Goal: Find contact information: Obtain details needed to contact an individual or organization

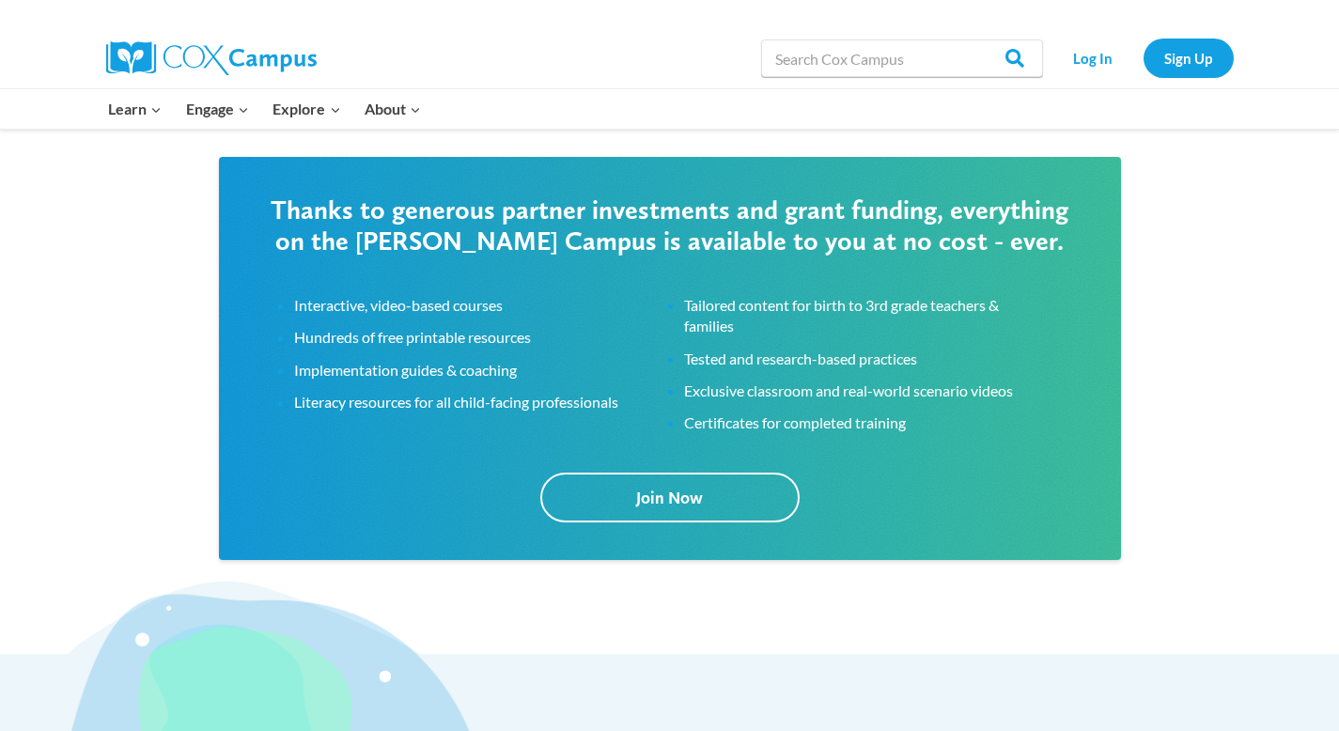
scroll to position [3502, 0]
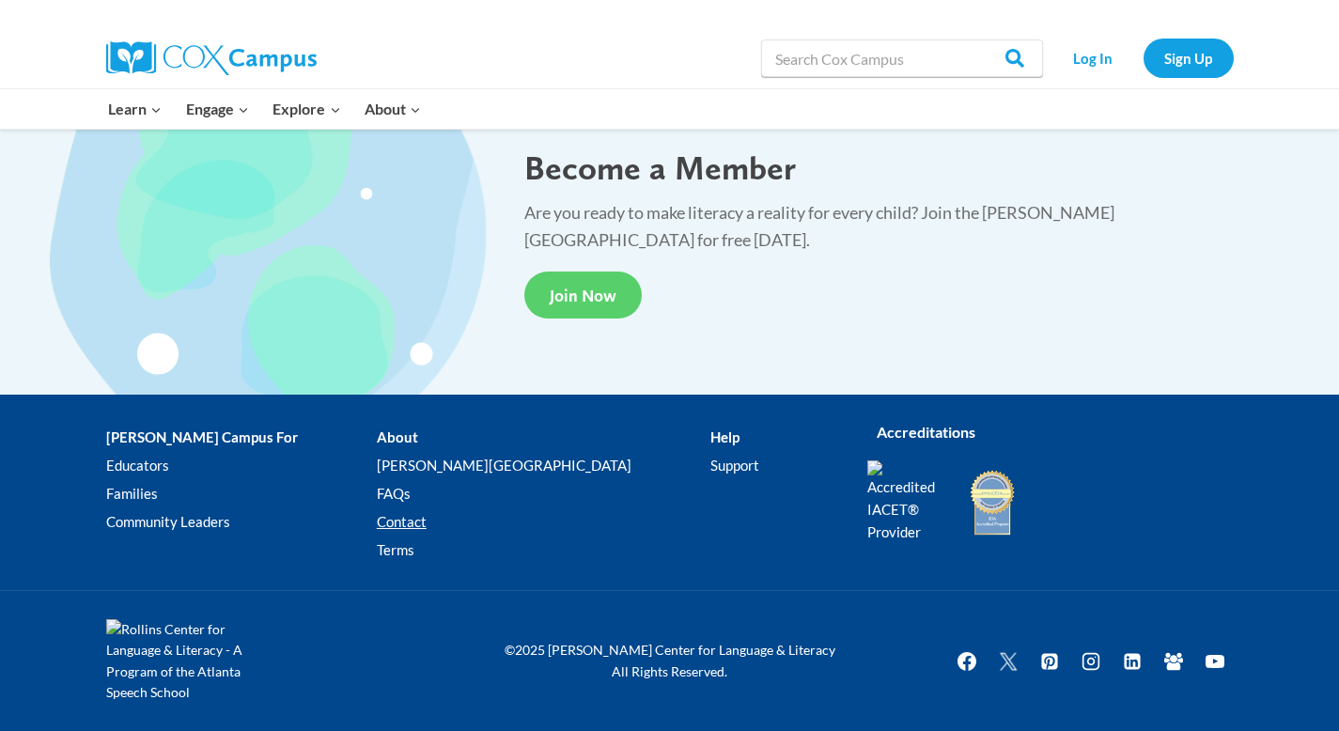
click at [414, 523] on link "Contact" at bounding box center [544, 521] width 334 height 28
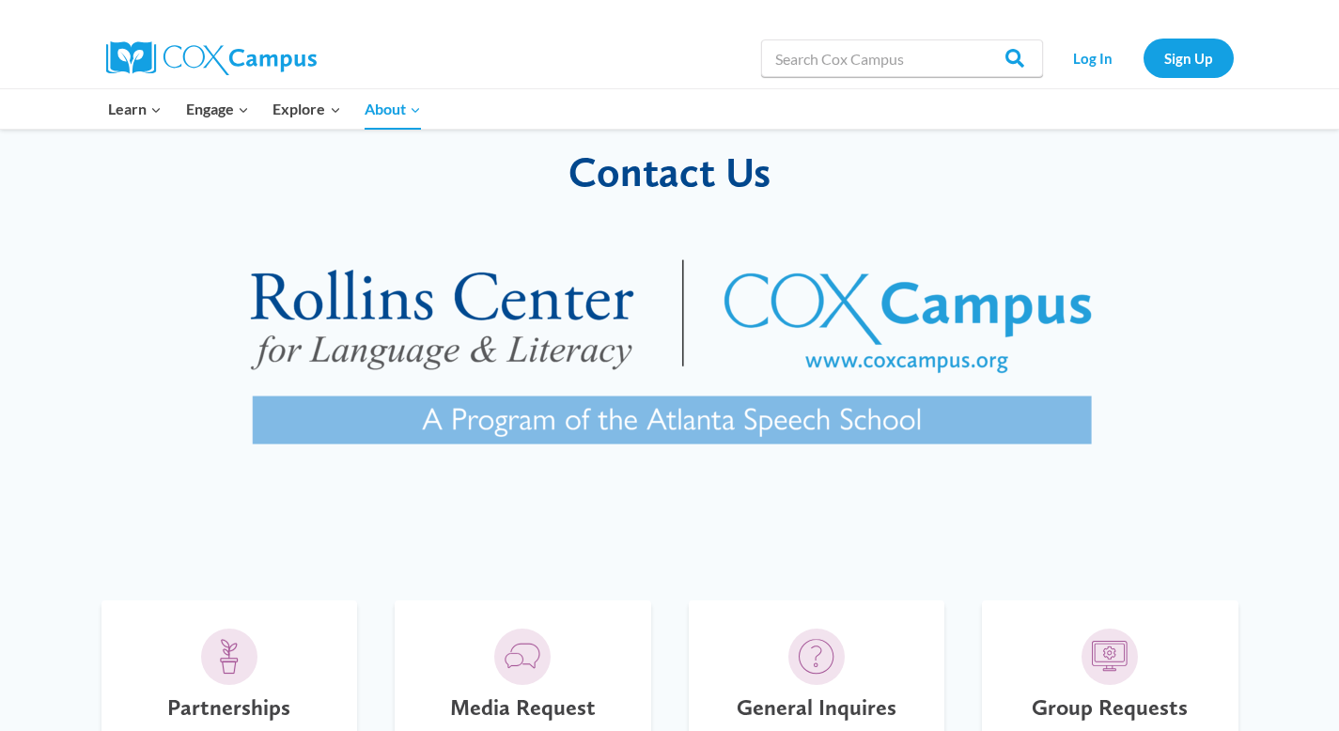
scroll to position [317, 0]
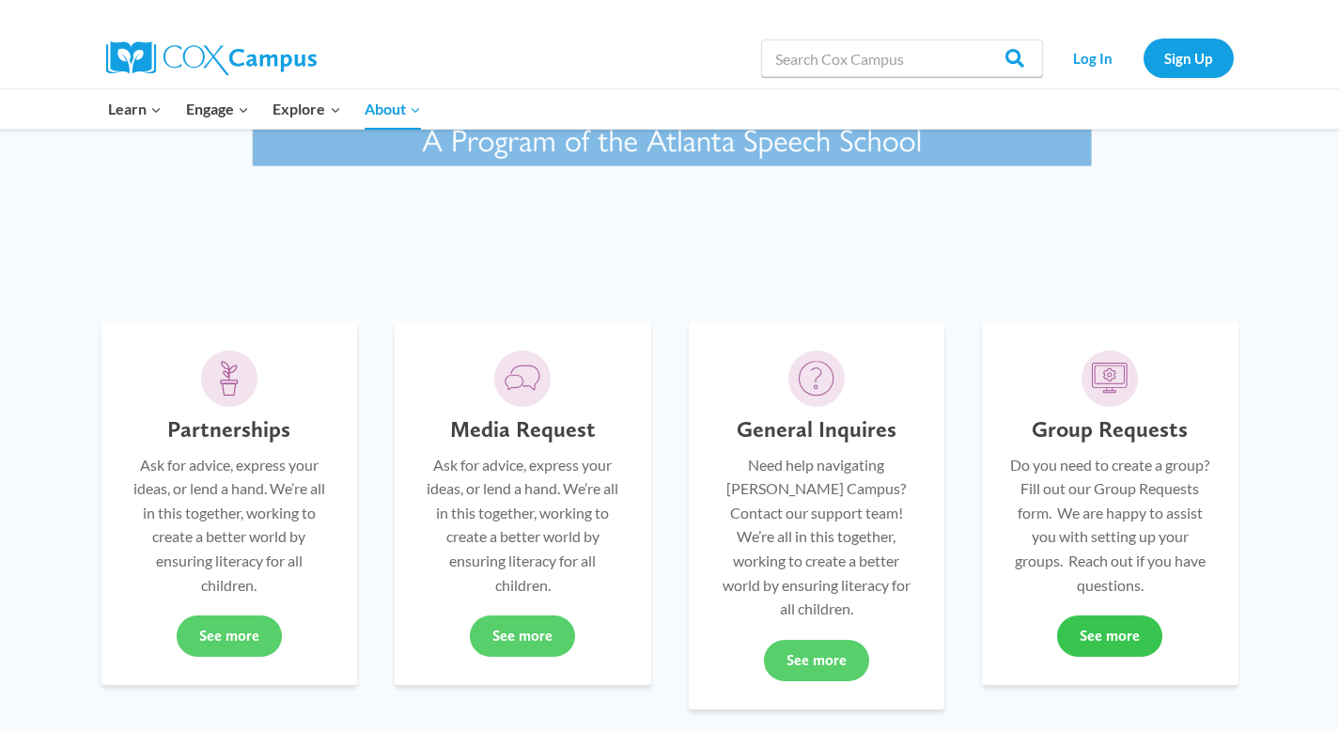
click at [1093, 636] on link "See more" at bounding box center [1109, 636] width 105 height 41
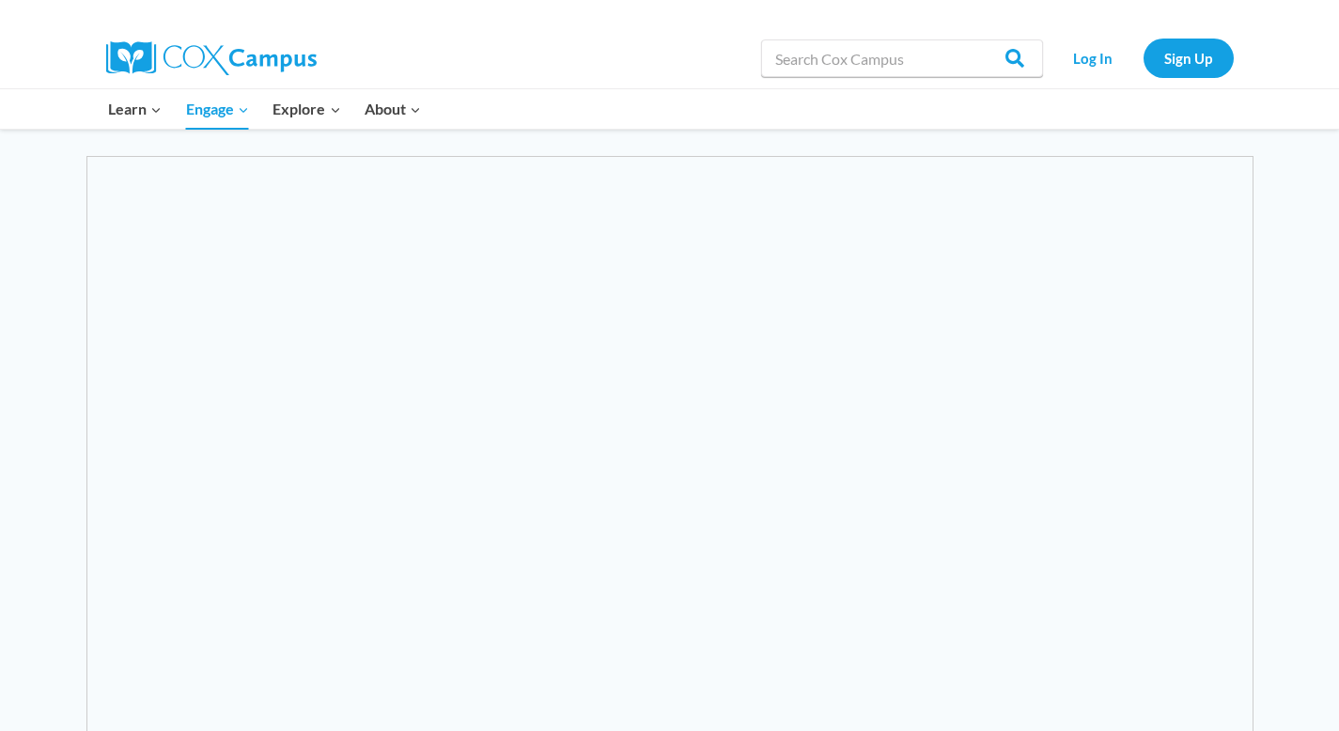
scroll to position [393, 0]
click at [676, 29] on div "Search in [URL][DOMAIN_NAME] Search Search Log In Sign Up" at bounding box center [885, 58] width 695 height 60
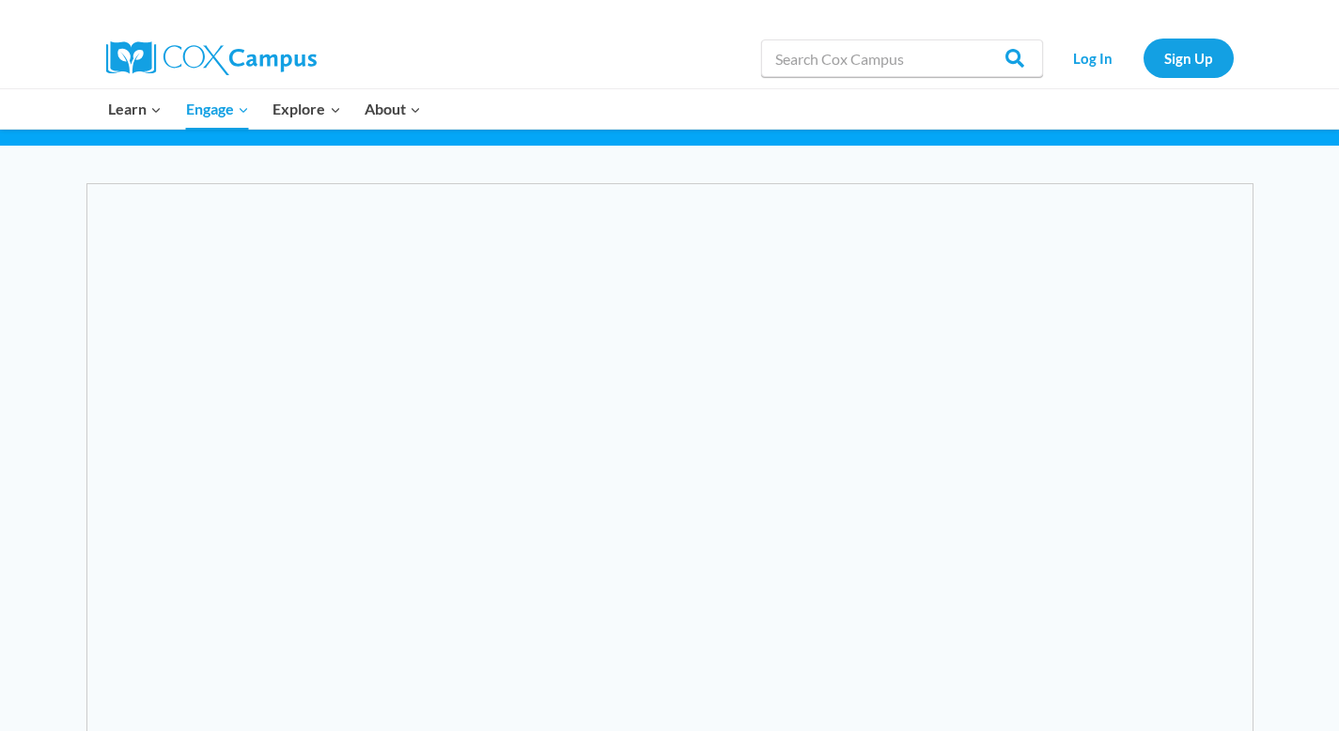
scroll to position [448, 0]
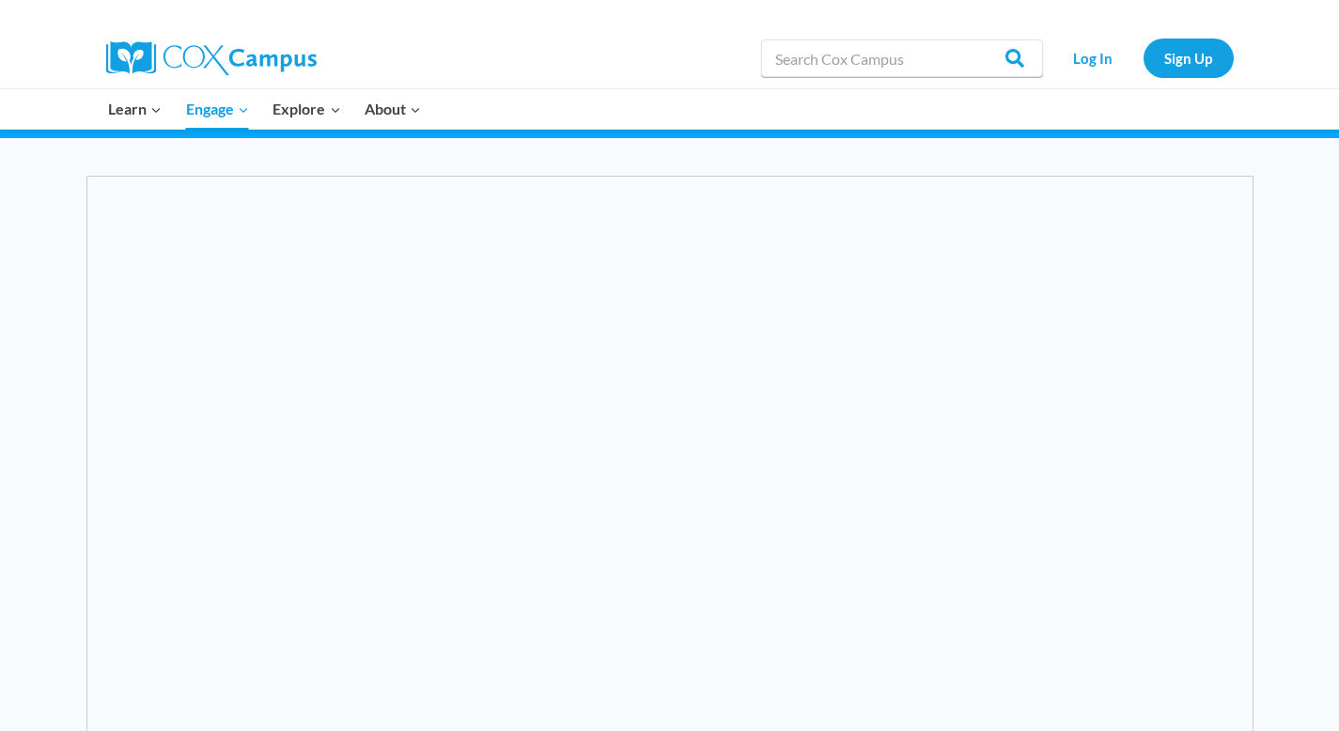
scroll to position [191, 0]
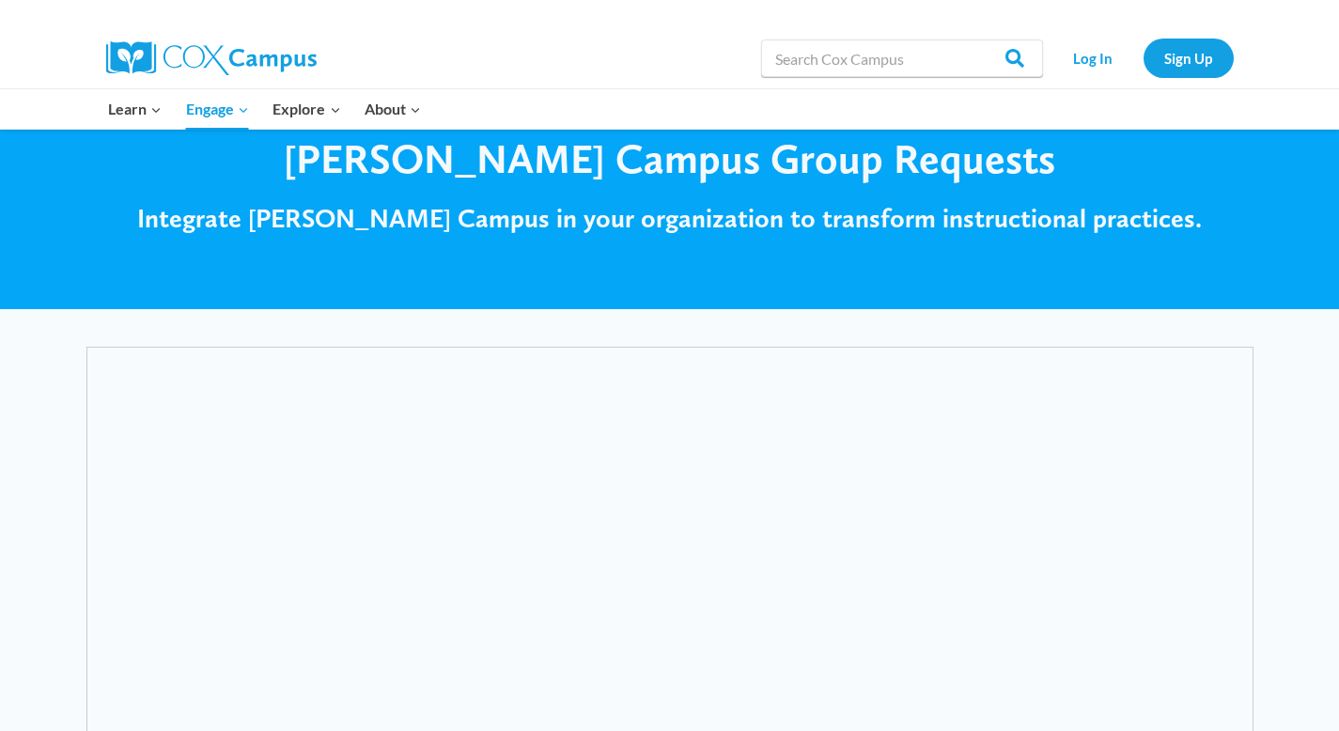
click at [1114, 38] on div "Log In Sign Up" at bounding box center [1142, 58] width 181 height 60
click at [1111, 43] on link "Log In" at bounding box center [1093, 58] width 82 height 39
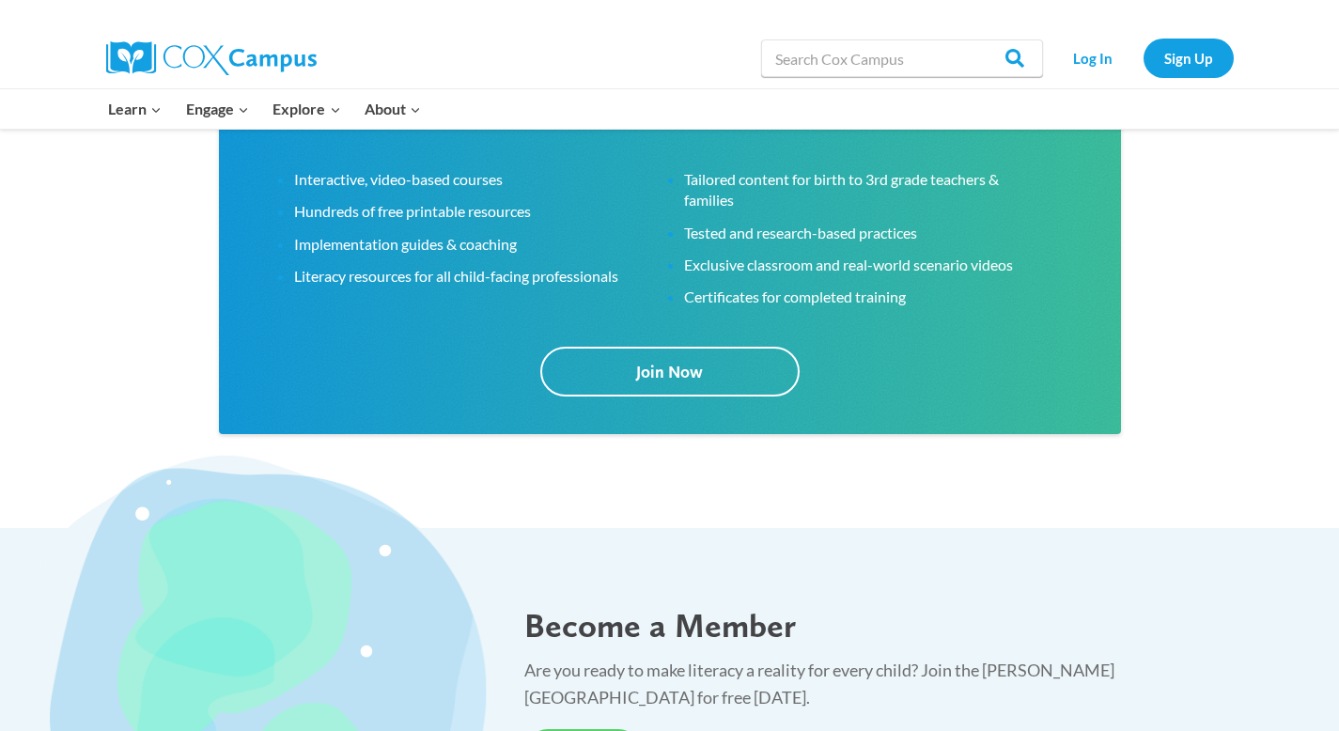
scroll to position [3502, 0]
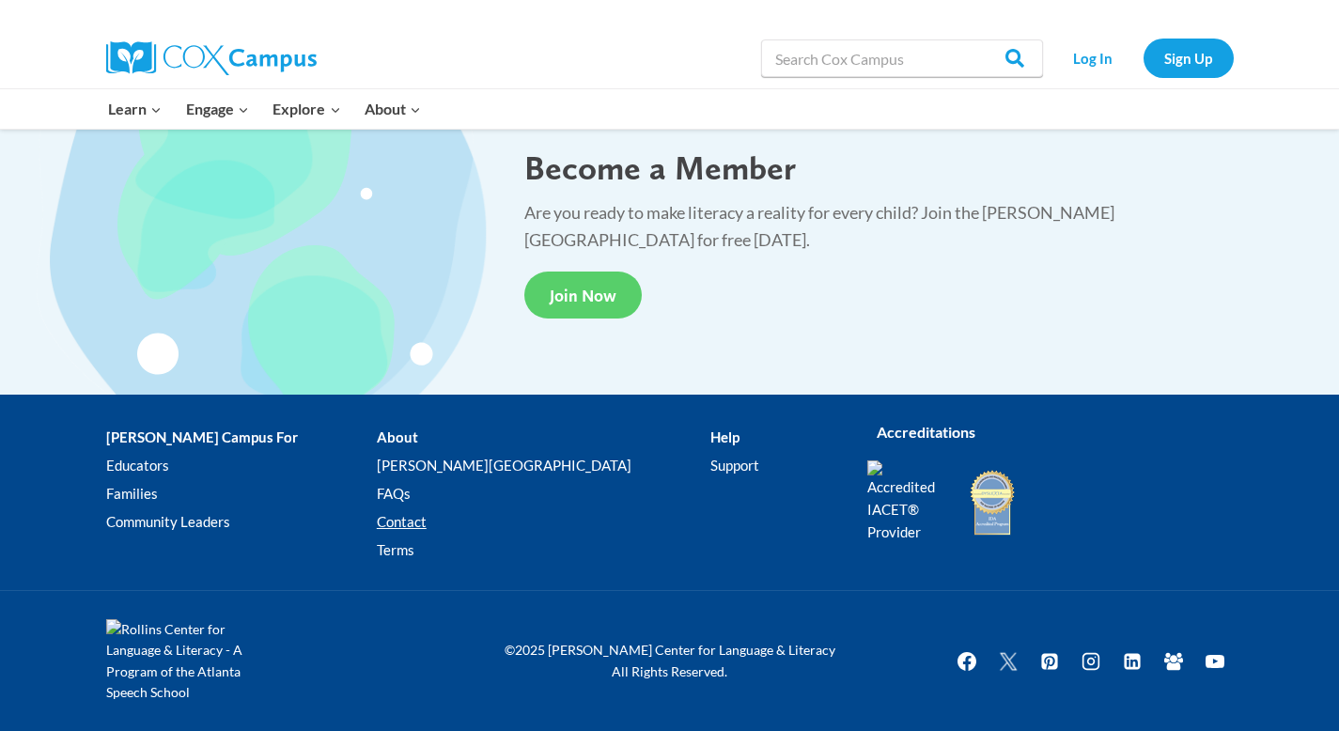
click at [416, 518] on link "Contact" at bounding box center [544, 521] width 334 height 28
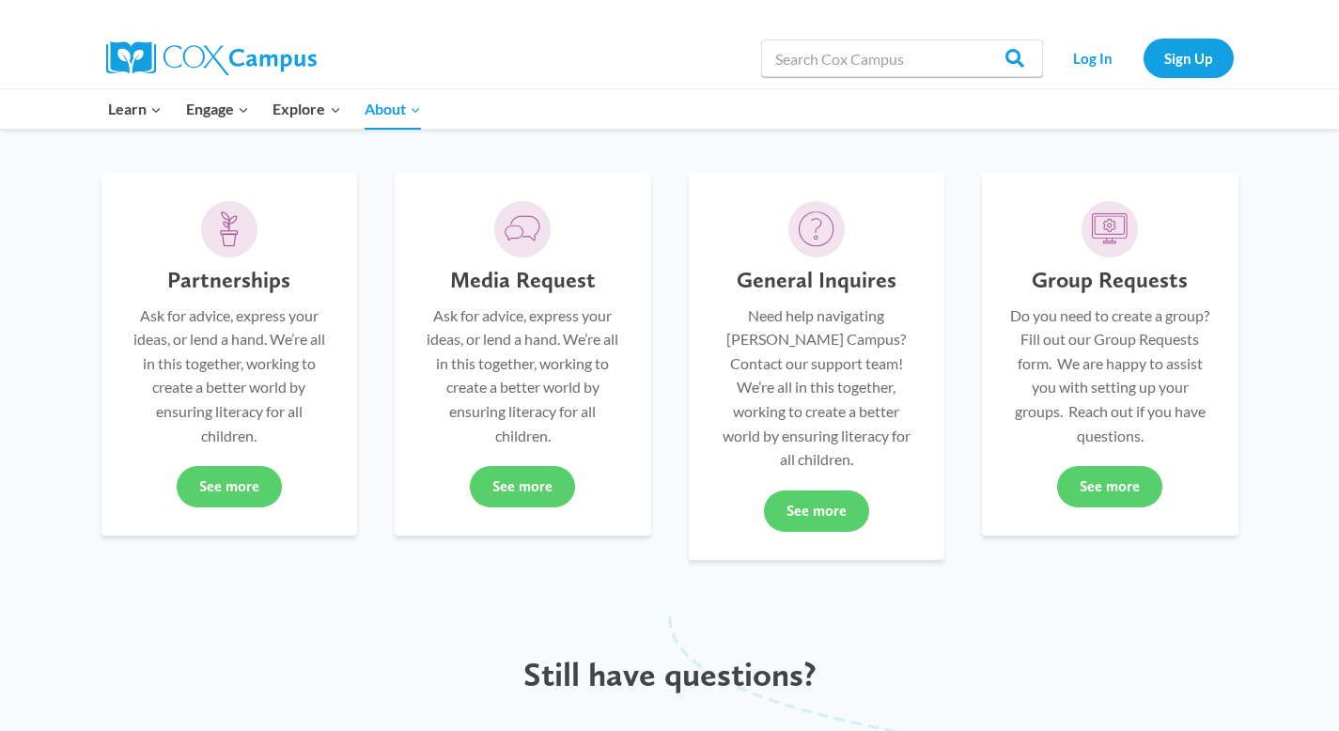
scroll to position [478, 0]
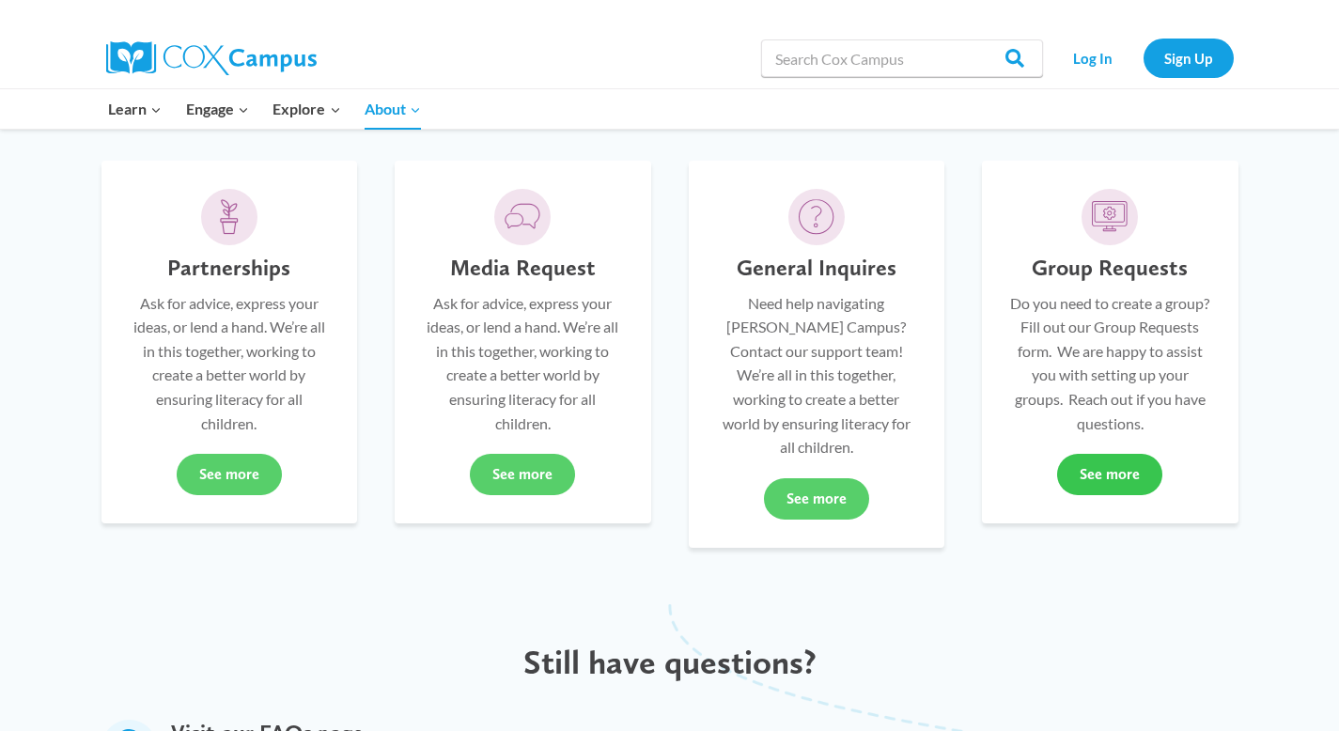
click at [1114, 478] on link "See more" at bounding box center [1109, 474] width 105 height 41
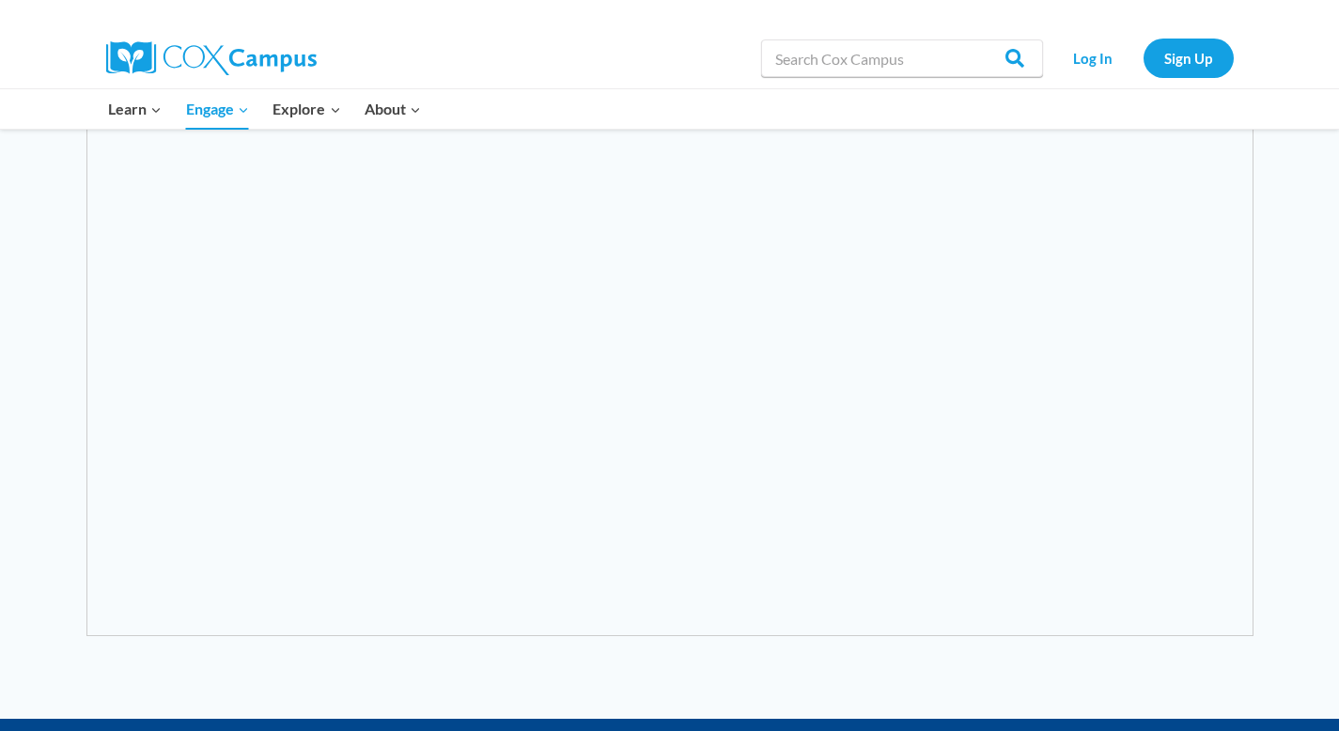
scroll to position [462, 0]
